Goal: Check status: Check status

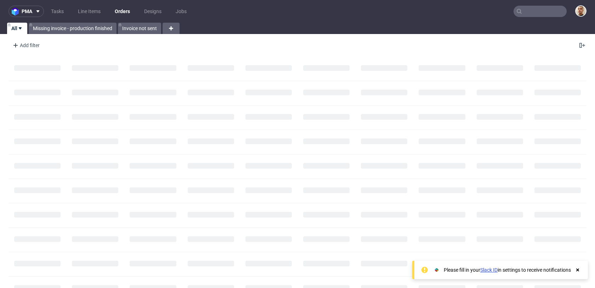
click at [532, 13] on input "text" at bounding box center [539, 11] width 53 height 11
paste input "R902106036"
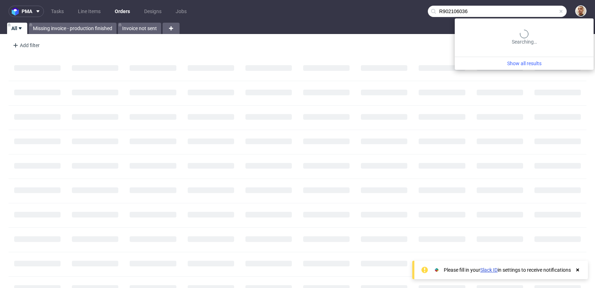
type input "R902106036"
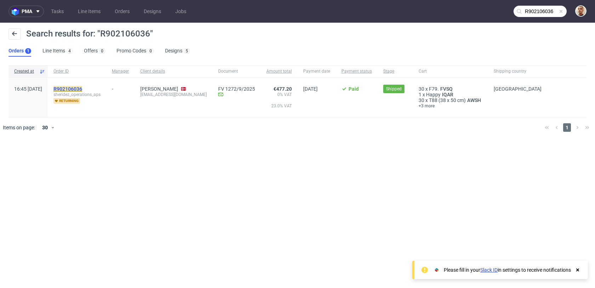
click at [82, 88] on mark "R902106036" at bounding box center [67, 89] width 29 height 6
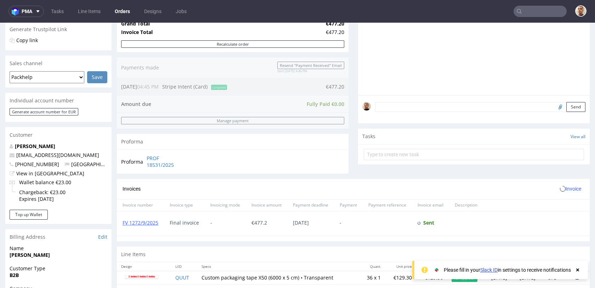
scroll to position [349, 0]
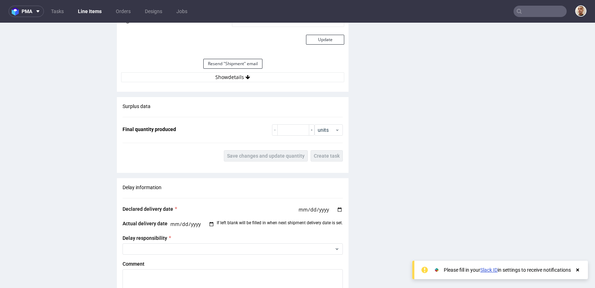
scroll to position [673, 0]
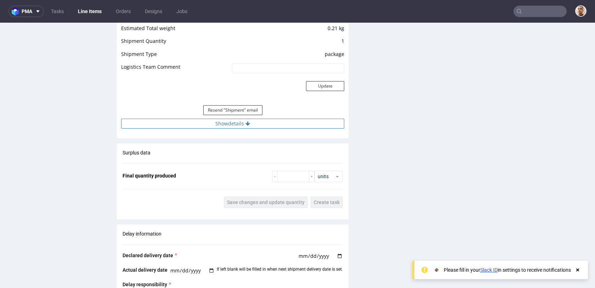
click at [242, 128] on button "Show details" at bounding box center [232, 124] width 223 height 10
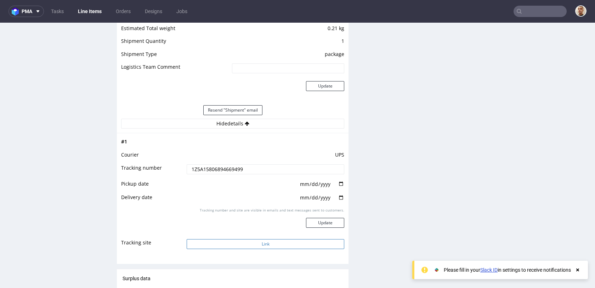
click at [240, 245] on button "Link" at bounding box center [264, 244] width 157 height 10
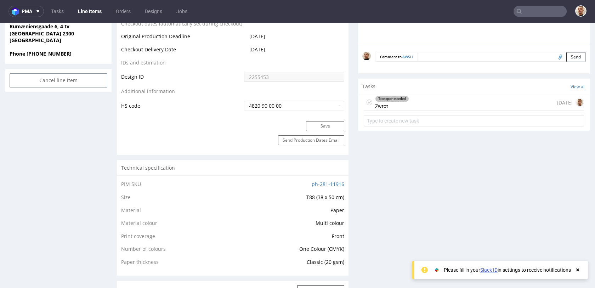
scroll to position [342, 0]
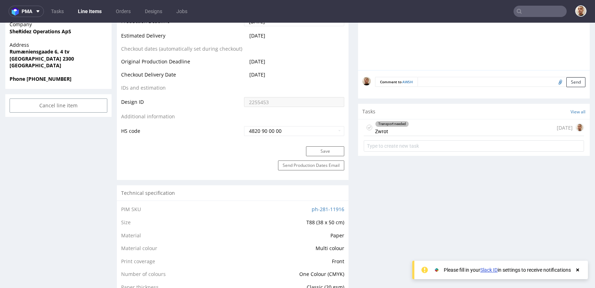
click at [389, 133] on div "Transport needed Zwrot" at bounding box center [392, 127] width 34 height 16
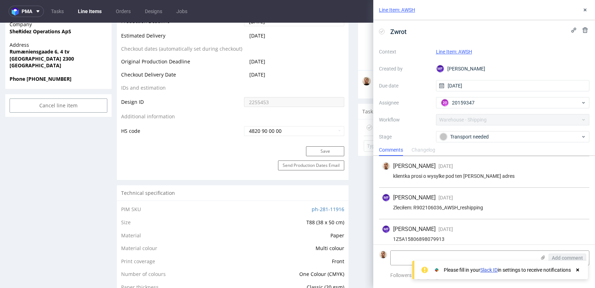
scroll to position [37, 0]
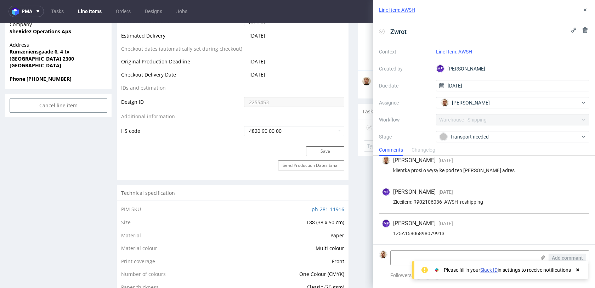
click at [408, 234] on div "1Z5A15806898079913" at bounding box center [483, 233] width 205 height 6
copy div "1Z5A15806898079913"
click at [440, 238] on div "MF Michał Fedorowicz 4 days ago 9th Oct 2025, 15:16 1Z5A15806898079913" at bounding box center [484, 228] width 210 height 31
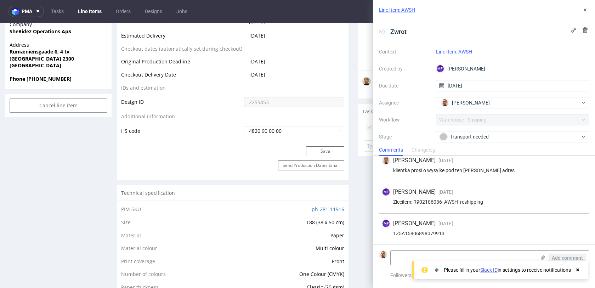
click at [577, 268] on icon at bounding box center [577, 270] width 6 height 6
click at [435, 231] on div "1Z5A15806898079913" at bounding box center [483, 233] width 205 height 6
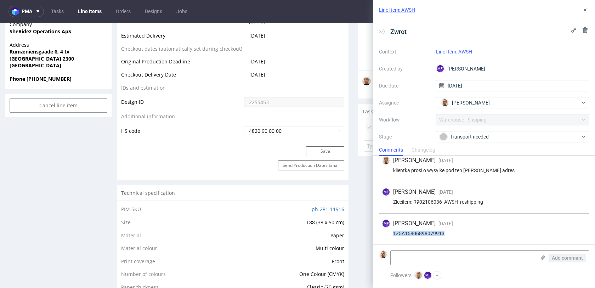
click at [435, 231] on div "1Z5A15806898079913" at bounding box center [483, 233] width 205 height 6
copy div "1Z5A15806898079913"
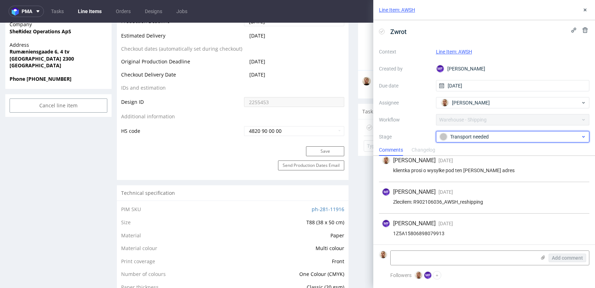
click at [457, 133] on div "Transport needed" at bounding box center [509, 137] width 141 height 8
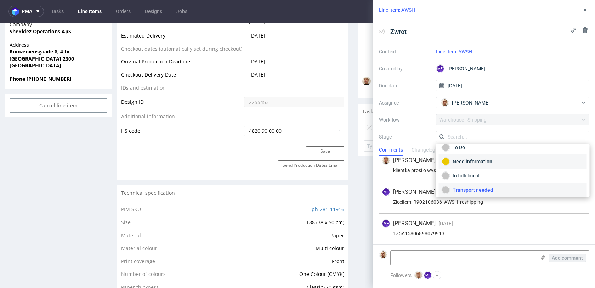
scroll to position [38, 0]
click at [467, 188] on div "Completed" at bounding box center [513, 187] width 142 height 8
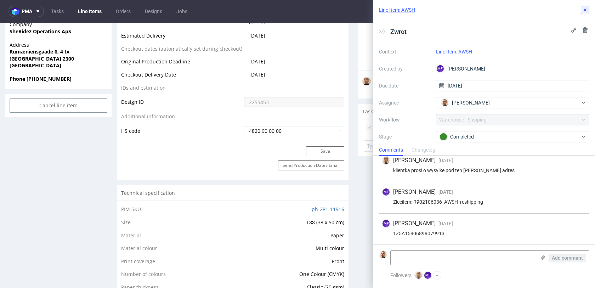
click at [587, 9] on button at bounding box center [584, 10] width 8 height 8
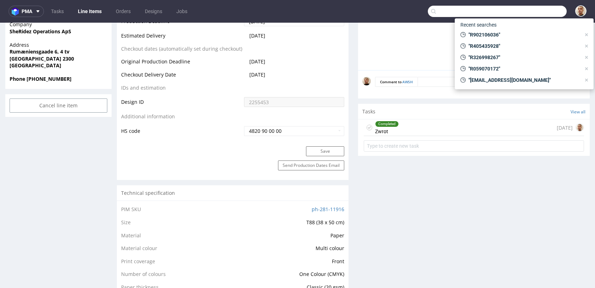
click at [534, 15] on input "text" at bounding box center [496, 11] width 139 height 11
paste input "R270134275"
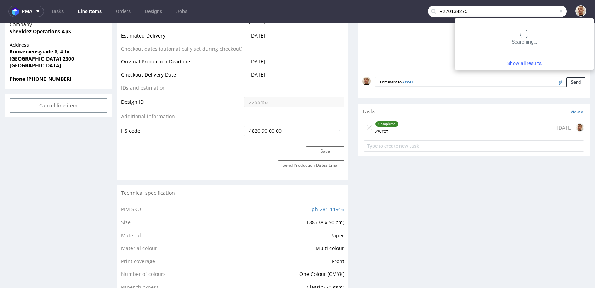
type input "R270134275"
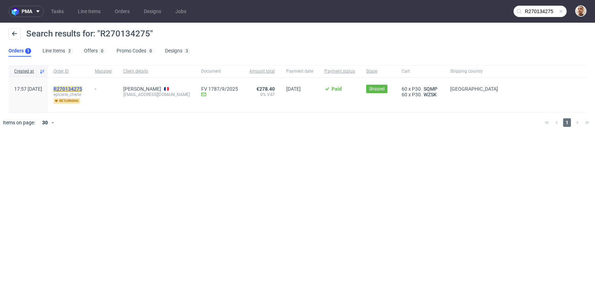
click at [82, 89] on mark "R270134275" at bounding box center [67, 89] width 29 height 6
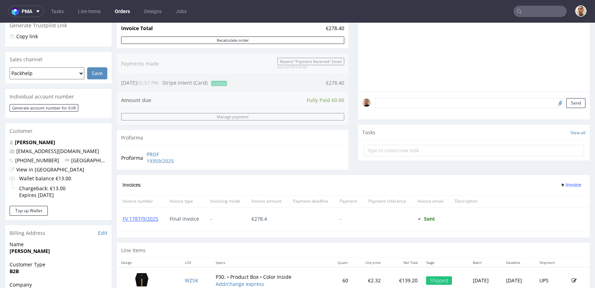
scroll to position [225, 0]
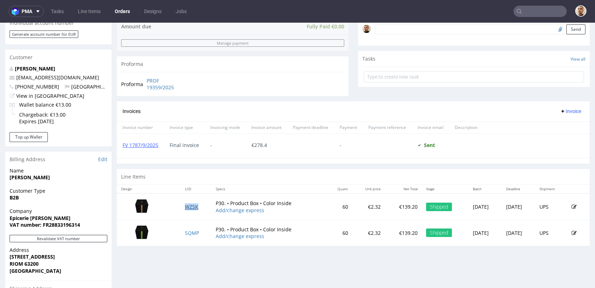
click at [185, 207] on link "WZSK" at bounding box center [191, 206] width 13 height 7
click at [186, 232] on link "SQMP" at bounding box center [192, 232] width 14 height 7
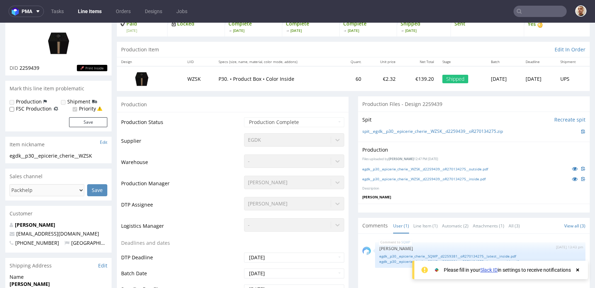
scroll to position [78, 0]
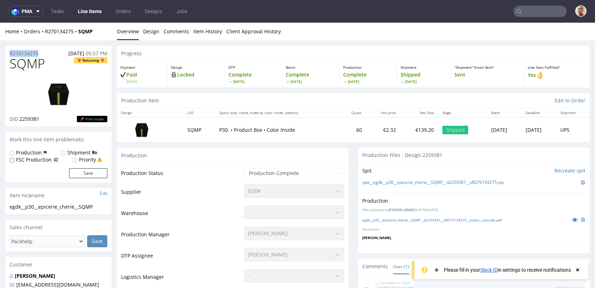
drag, startPoint x: 46, startPoint y: 55, endPoint x: 0, endPoint y: 50, distance: 45.9
copy p "R270134275"
click at [49, 51] on div "R270134275 10.09.2025 05:57 PM" at bounding box center [58, 51] width 106 height 11
drag, startPoint x: 47, startPoint y: 52, endPoint x: 1, endPoint y: 51, distance: 46.0
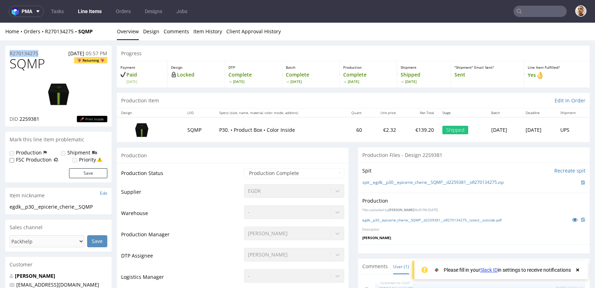
copy p "R270134275"
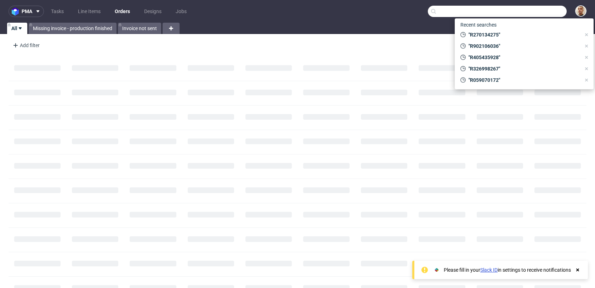
click at [549, 7] on input "text" at bounding box center [496, 11] width 139 height 11
paste input "R094993383"
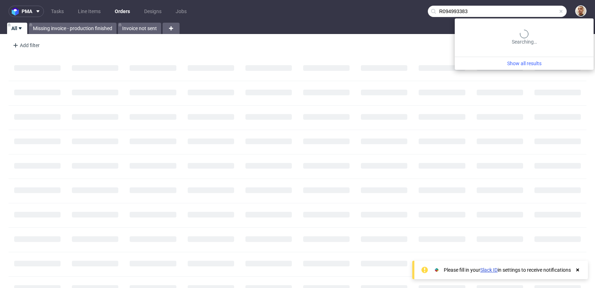
type input "R094993383"
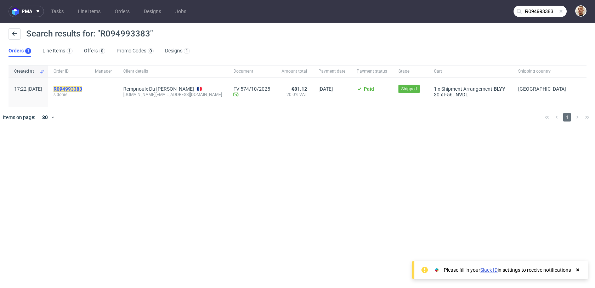
click at [82, 88] on mark "R094993383" at bounding box center [67, 89] width 29 height 6
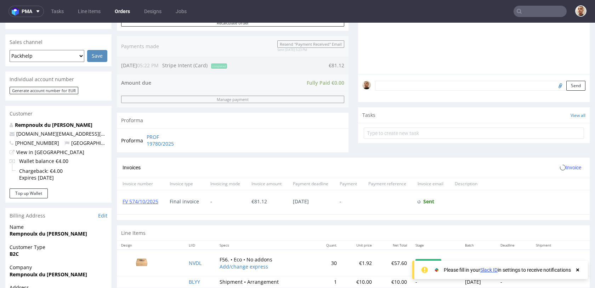
scroll to position [331, 0]
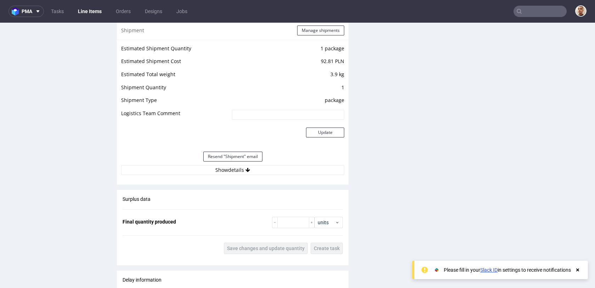
scroll to position [710, 0]
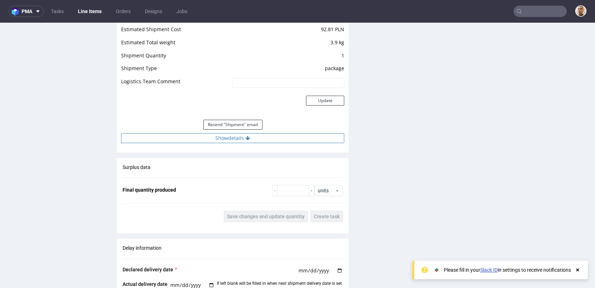
click at [268, 139] on button "Show details" at bounding box center [232, 138] width 223 height 10
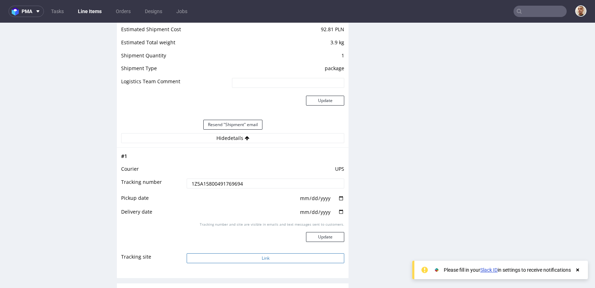
click at [250, 258] on button "Link" at bounding box center [264, 258] width 157 height 10
click at [523, 16] on input "text" at bounding box center [539, 11] width 53 height 11
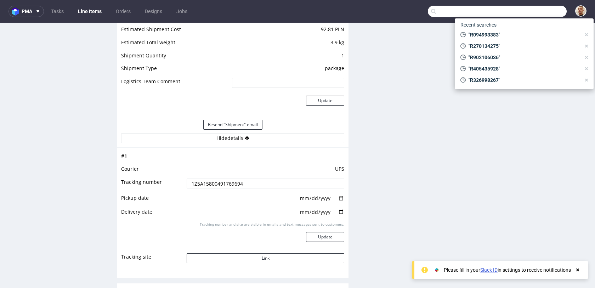
paste input "R075369257"
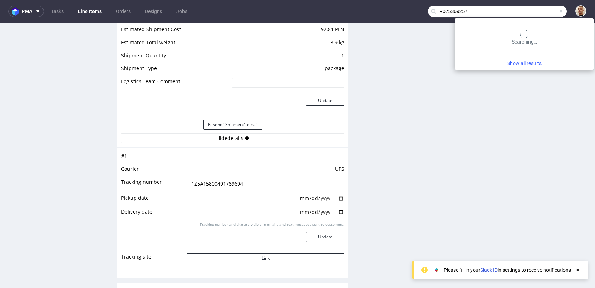
type input "R075369257"
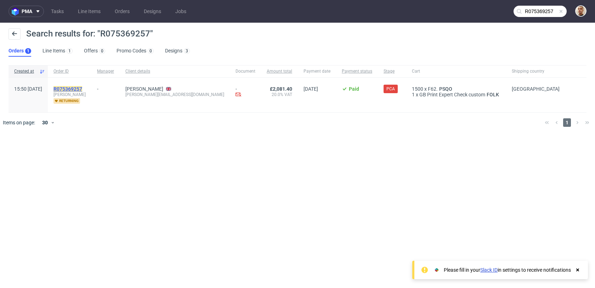
click at [82, 90] on mark "R075369257" at bounding box center [67, 89] width 29 height 6
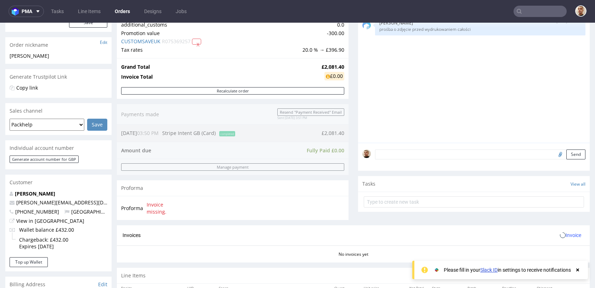
scroll to position [173, 0]
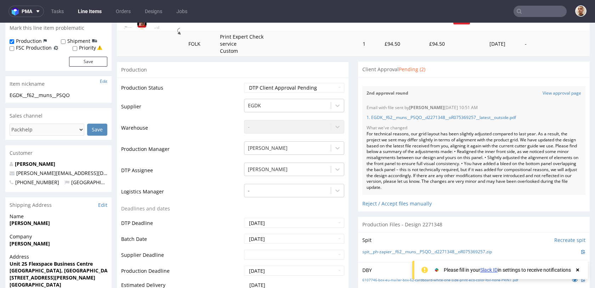
scroll to position [111, 0]
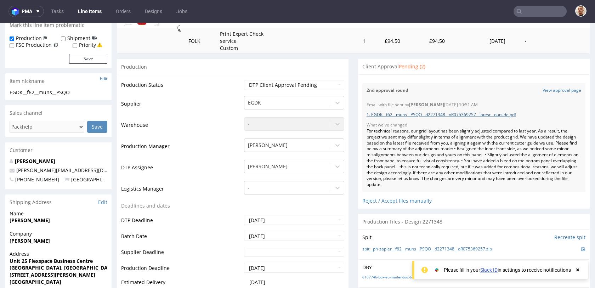
click at [480, 116] on link "1. EGDK__f62__muns__PSQO__d2271348__oR075369257__latest__outside.pdf" at bounding box center [440, 114] width 149 height 6
click at [542, 90] on link "View approval page" at bounding box center [561, 90] width 39 height 6
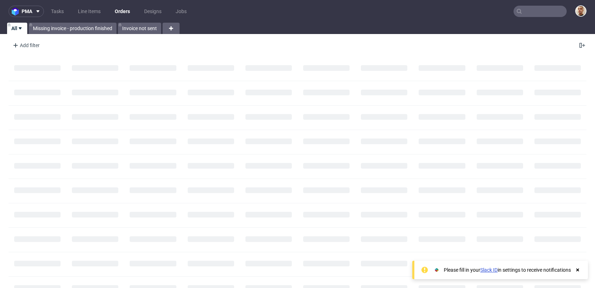
click at [551, 15] on input "text" at bounding box center [539, 11] width 53 height 11
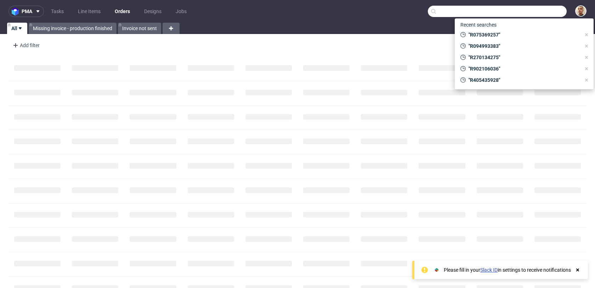
paste input "[EMAIL_ADDRESS][DOMAIN_NAME]"
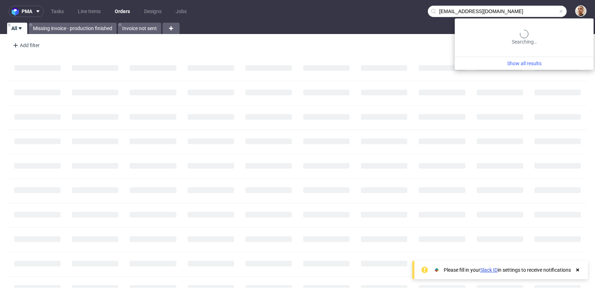
type input "[EMAIL_ADDRESS][DOMAIN_NAME]"
